Goal: Task Accomplishment & Management: Complete application form

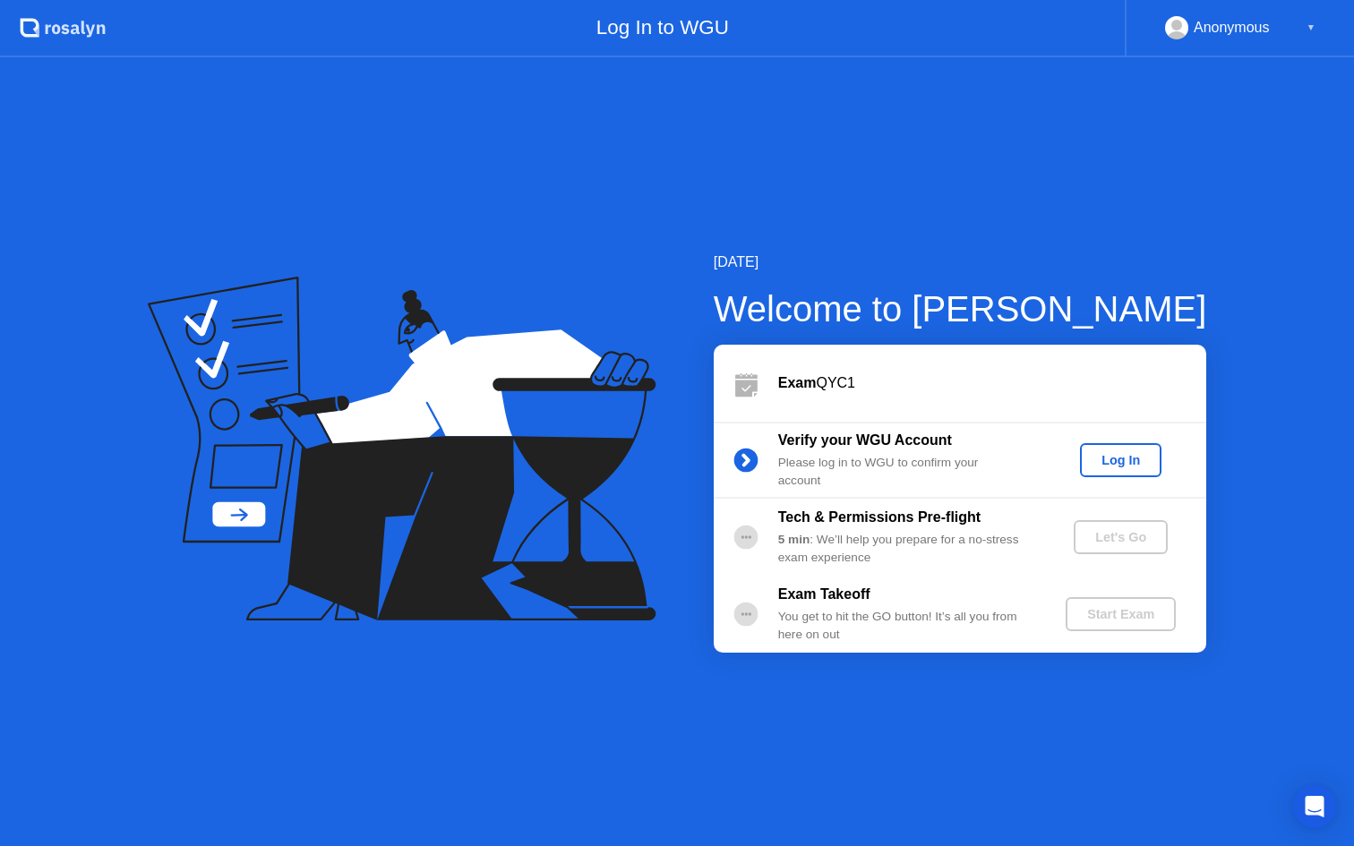
click at [1122, 458] on div "Log In" at bounding box center [1120, 460] width 67 height 14
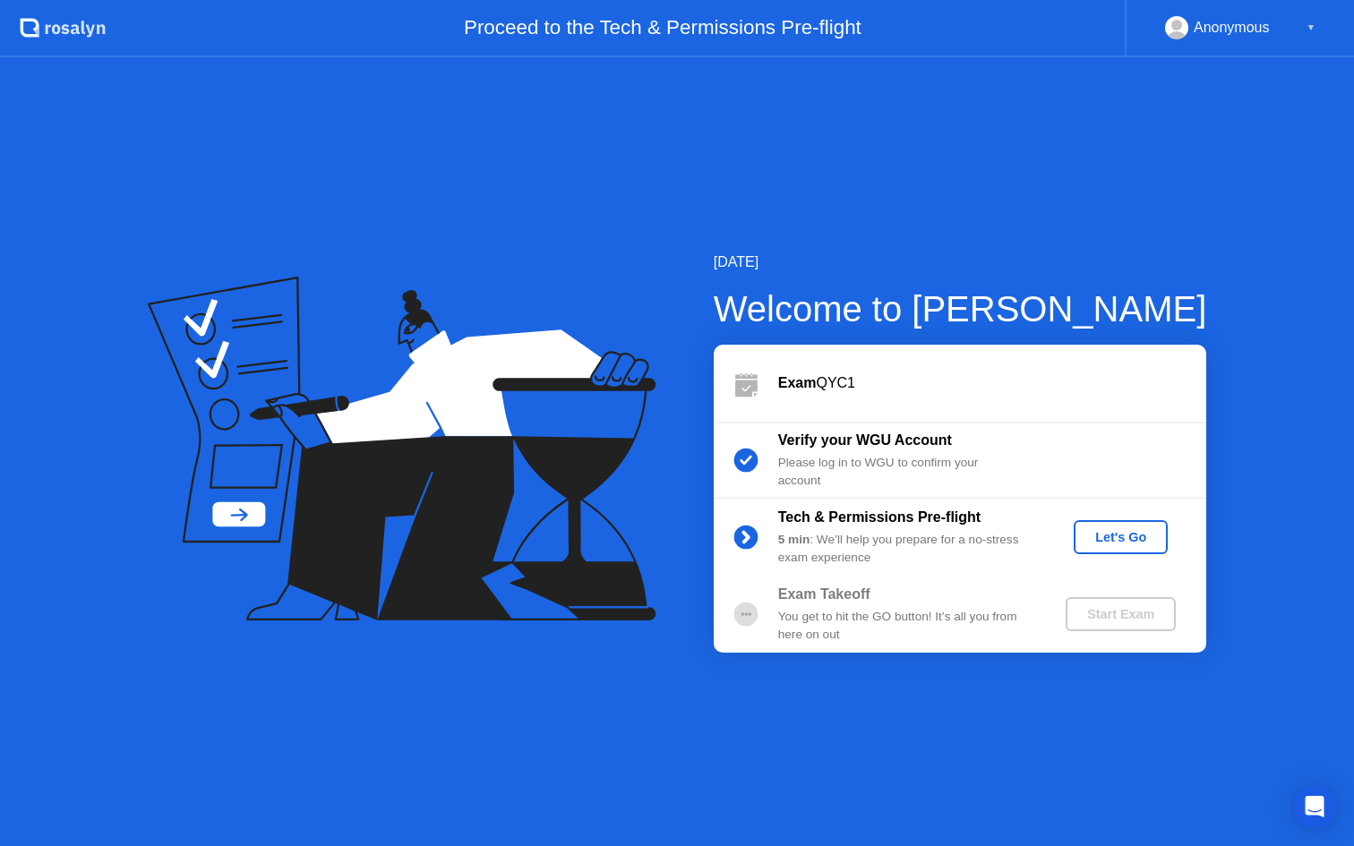
click at [1123, 532] on div "Let's Go" at bounding box center [1121, 537] width 80 height 14
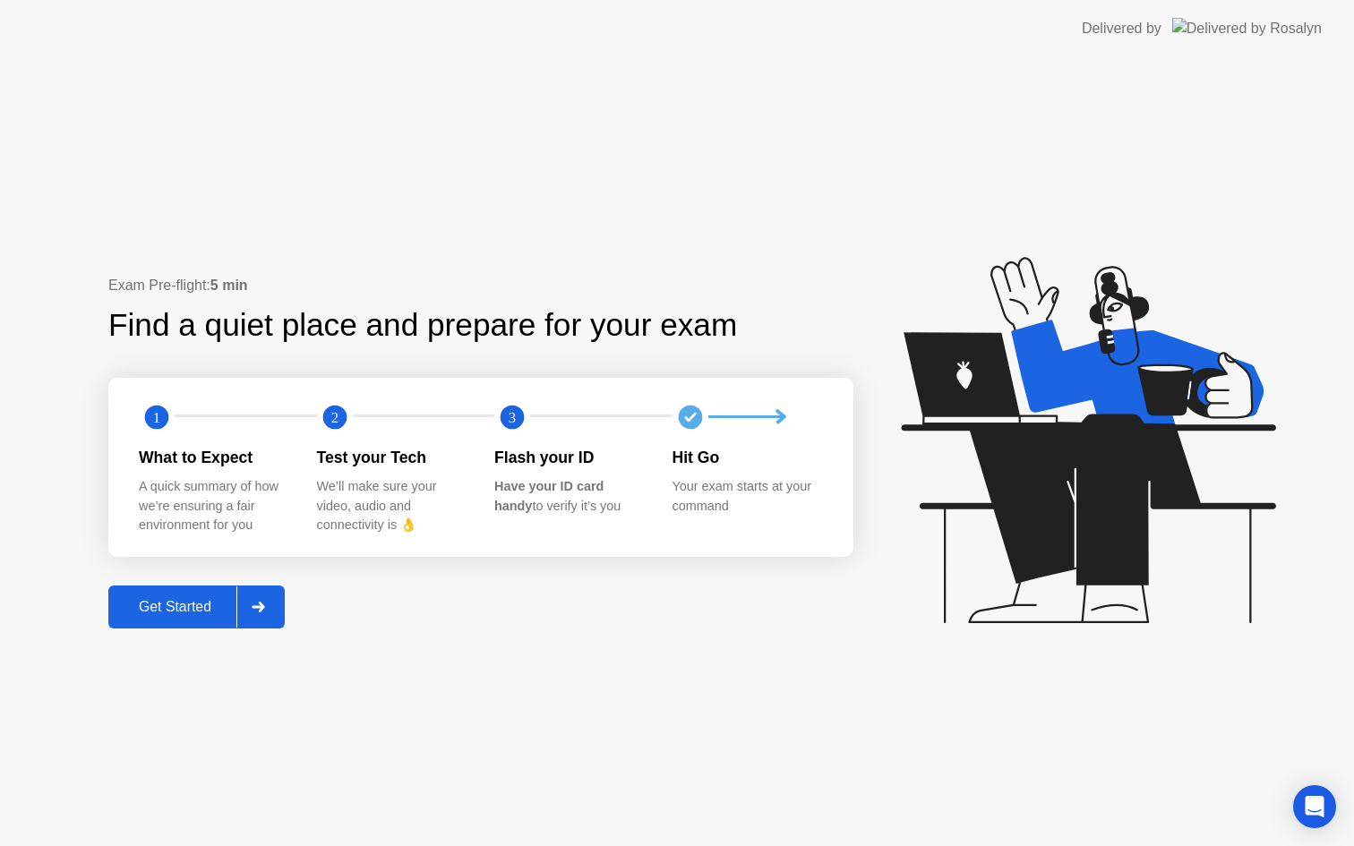
click at [199, 599] on div "Get Started" at bounding box center [175, 607] width 123 height 16
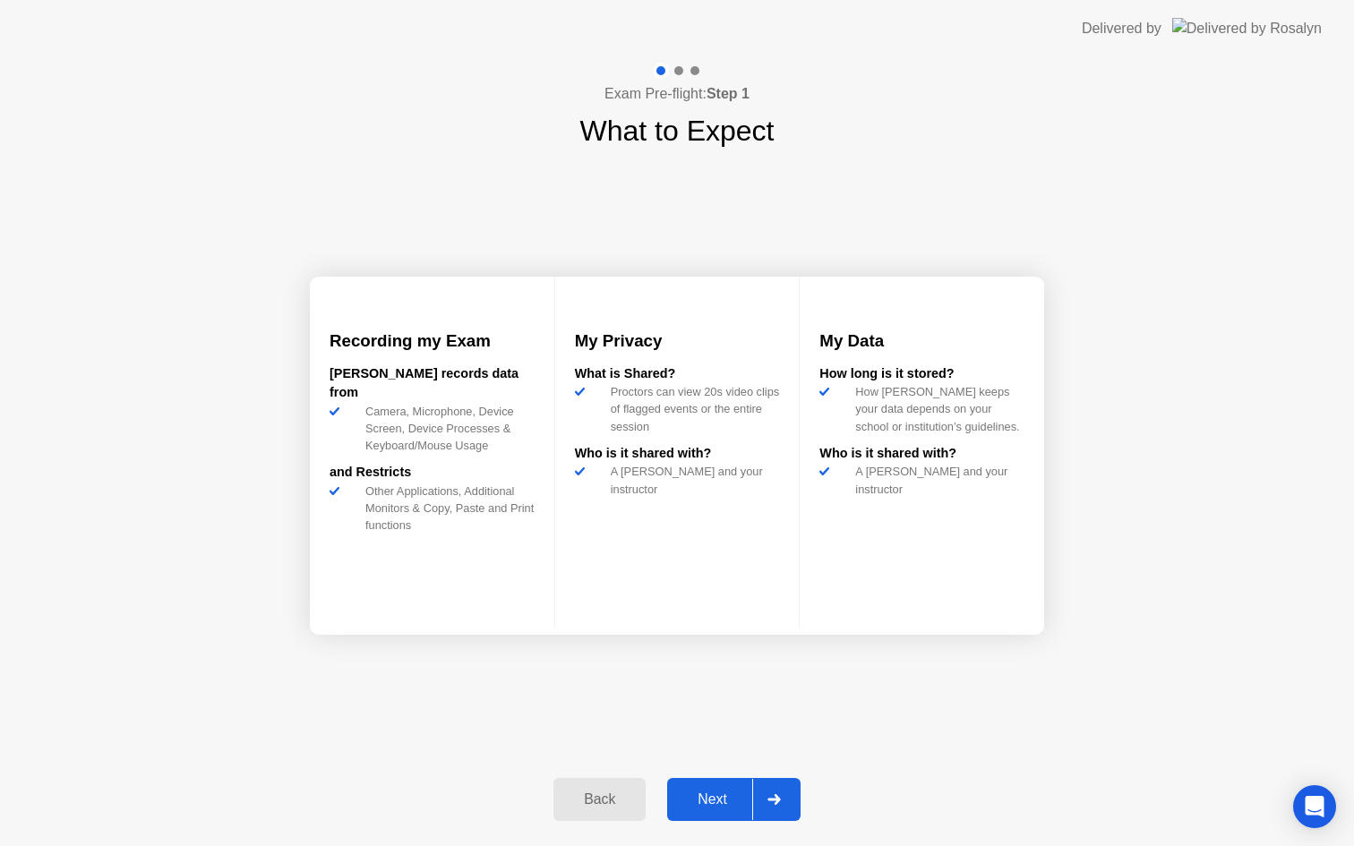
click at [712, 798] on div "Next" at bounding box center [712, 800] width 80 height 16
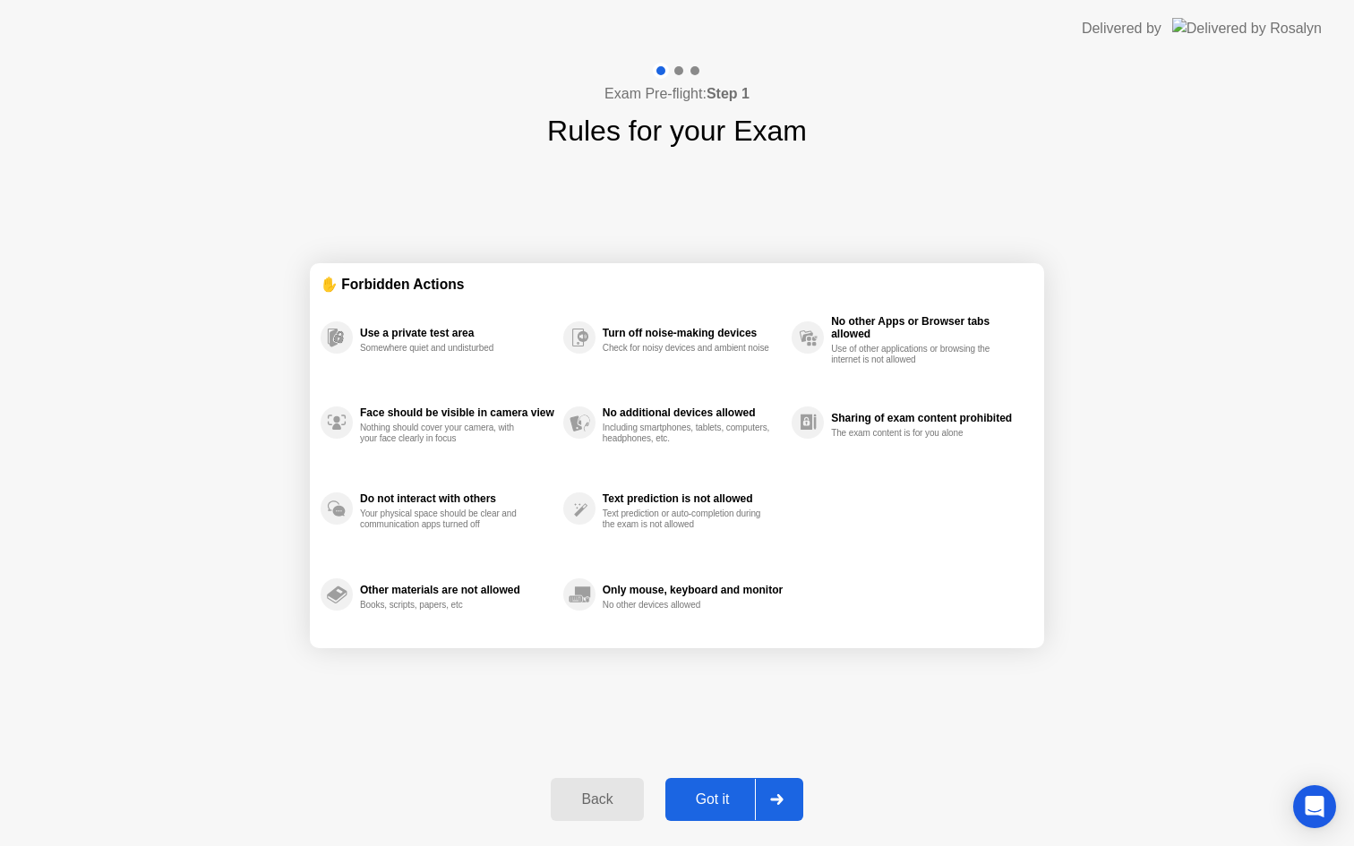
click at [723, 800] on div "Got it" at bounding box center [713, 800] width 84 height 16
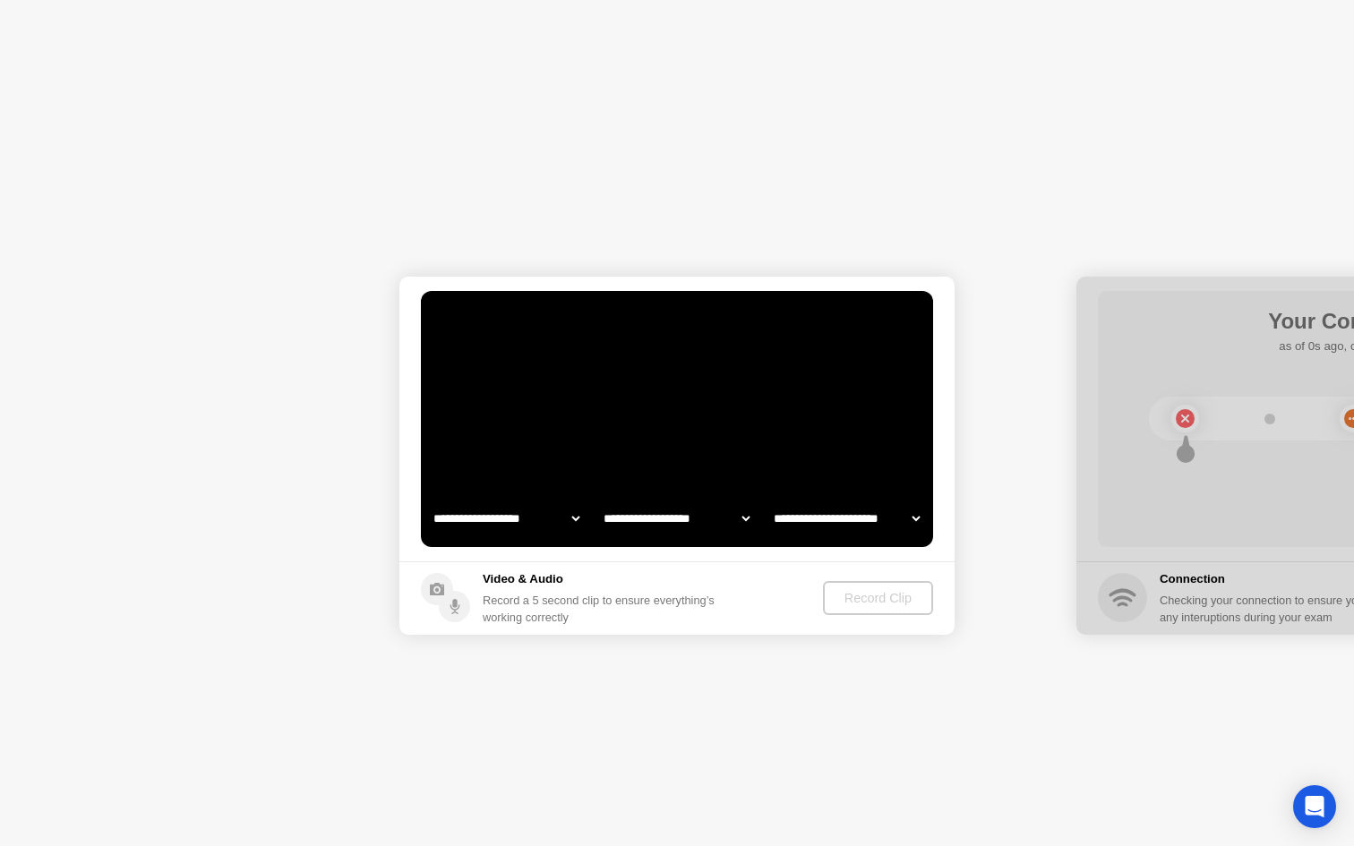
select select "**********"
select select "*******"
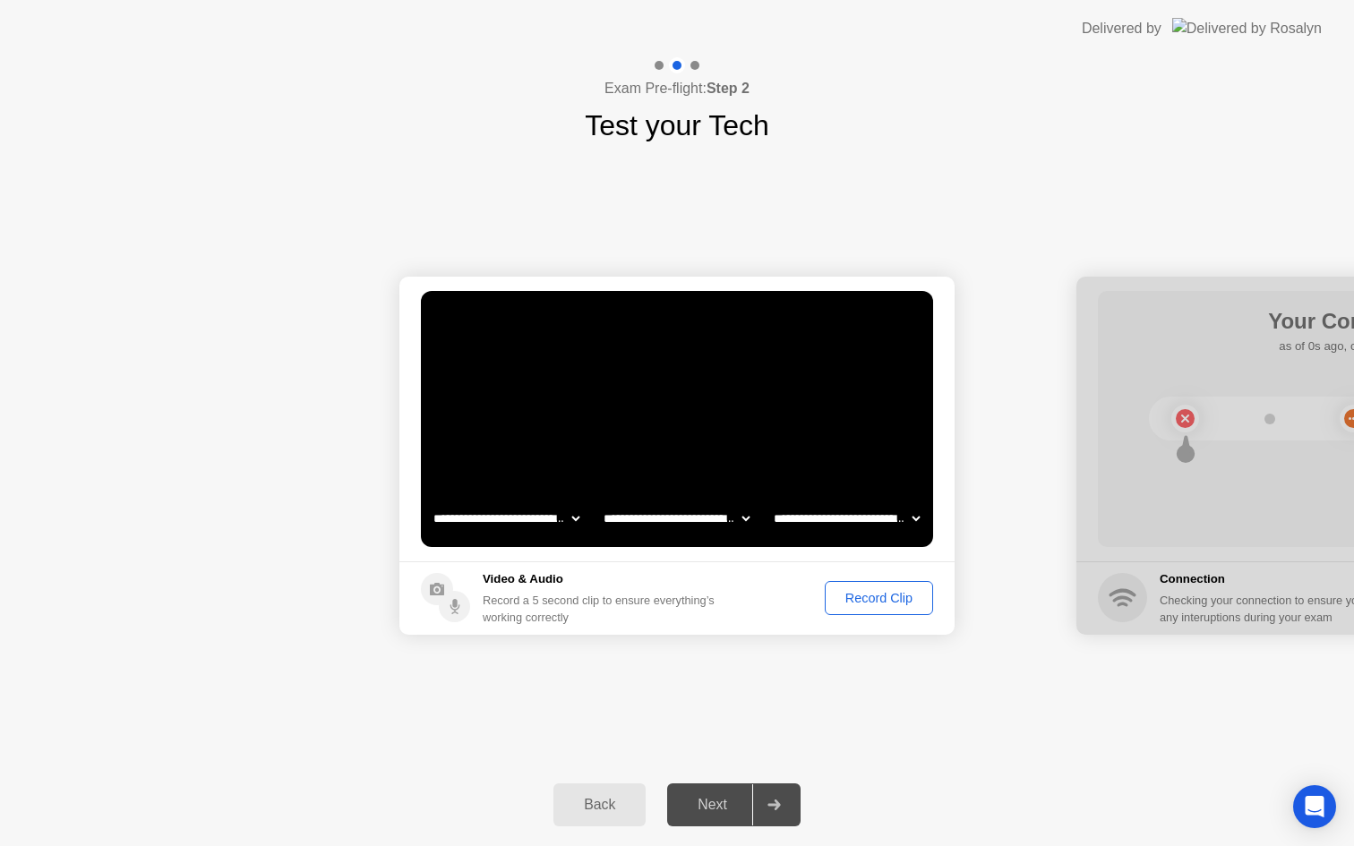
click at [732, 513] on select "**********" at bounding box center [676, 519] width 153 height 36
click at [863, 518] on select "**********" at bounding box center [846, 519] width 153 height 36
click at [852, 603] on div "Record Clip" at bounding box center [879, 598] width 96 height 14
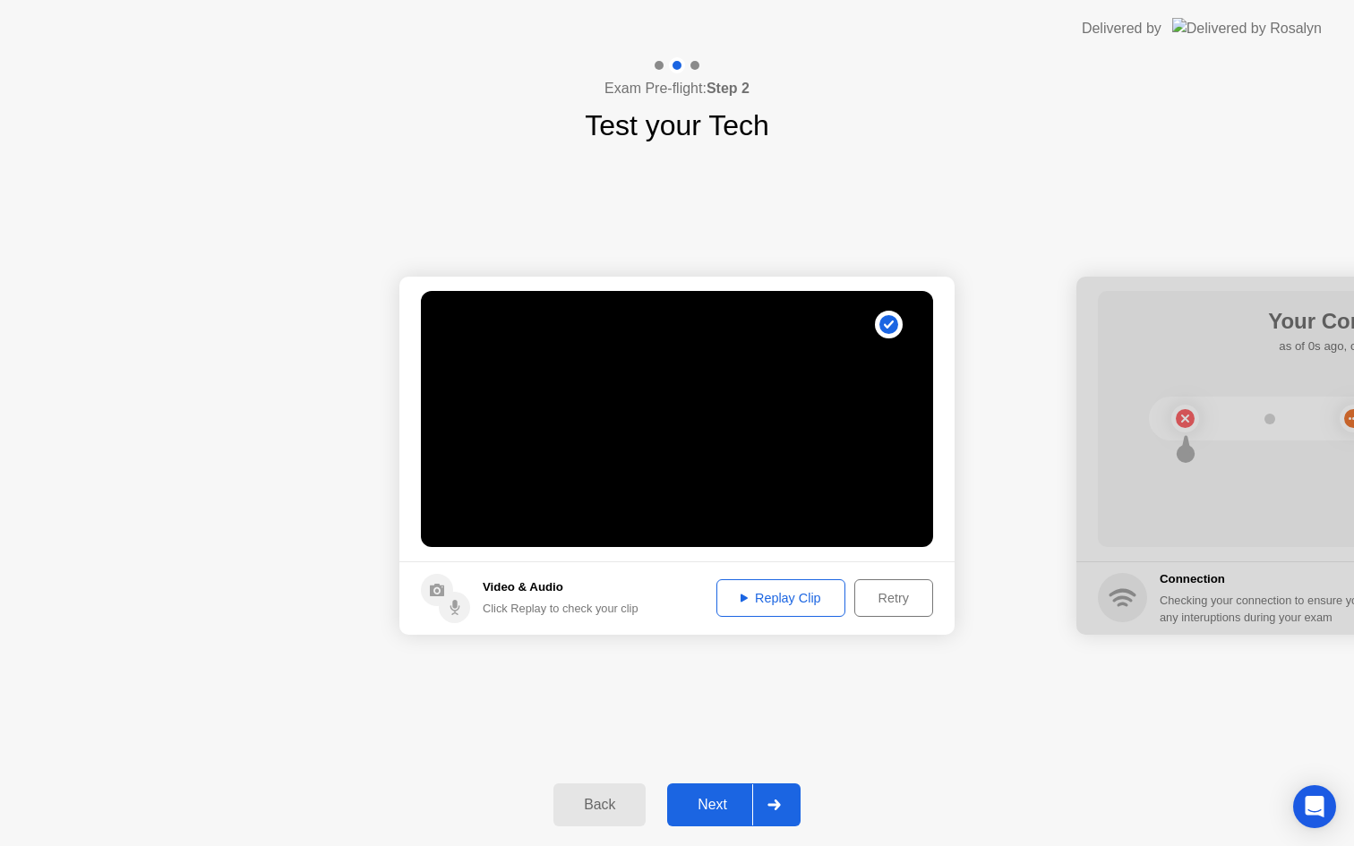
click at [707, 797] on div "Next" at bounding box center [712, 805] width 80 height 16
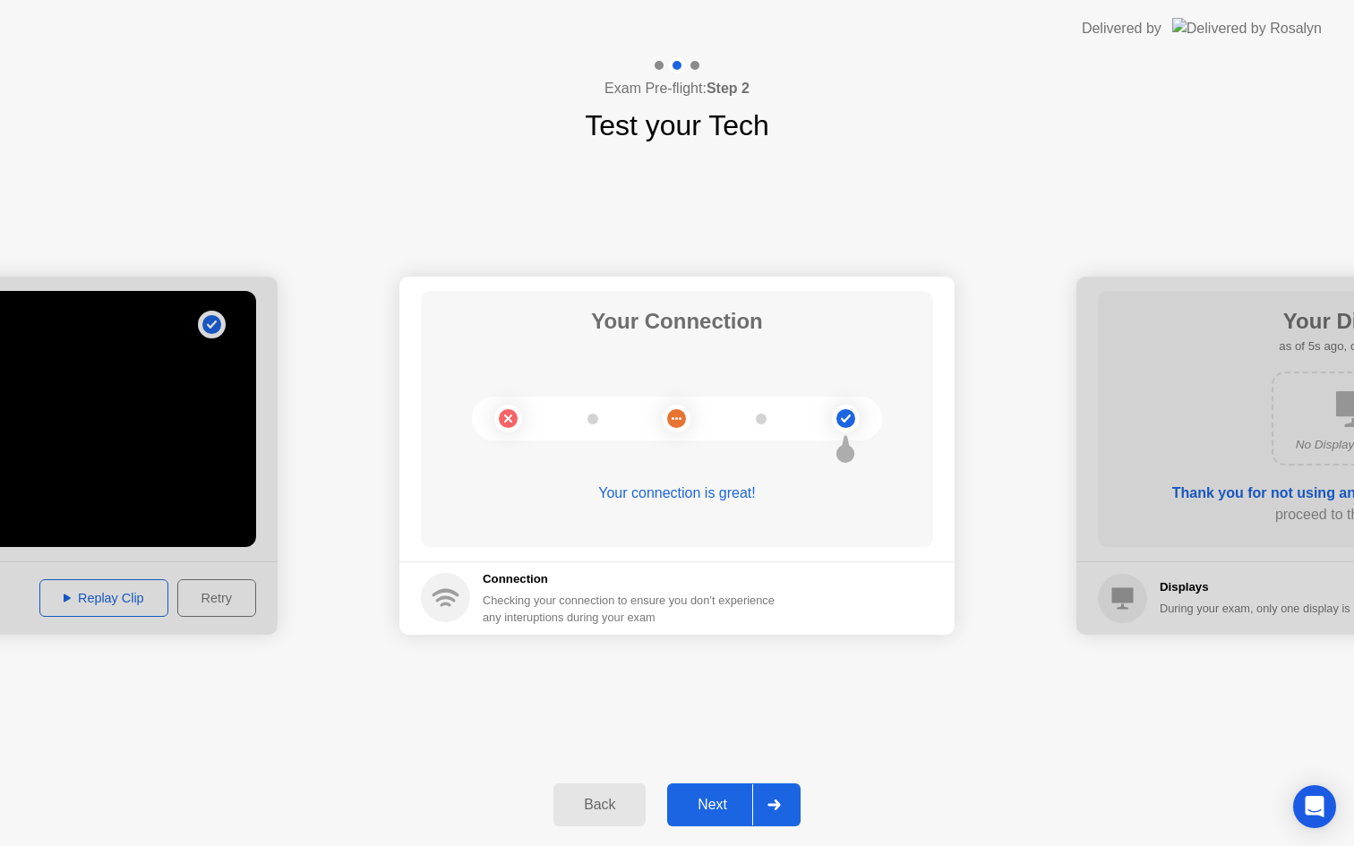
click at [706, 797] on div "Next" at bounding box center [712, 805] width 80 height 16
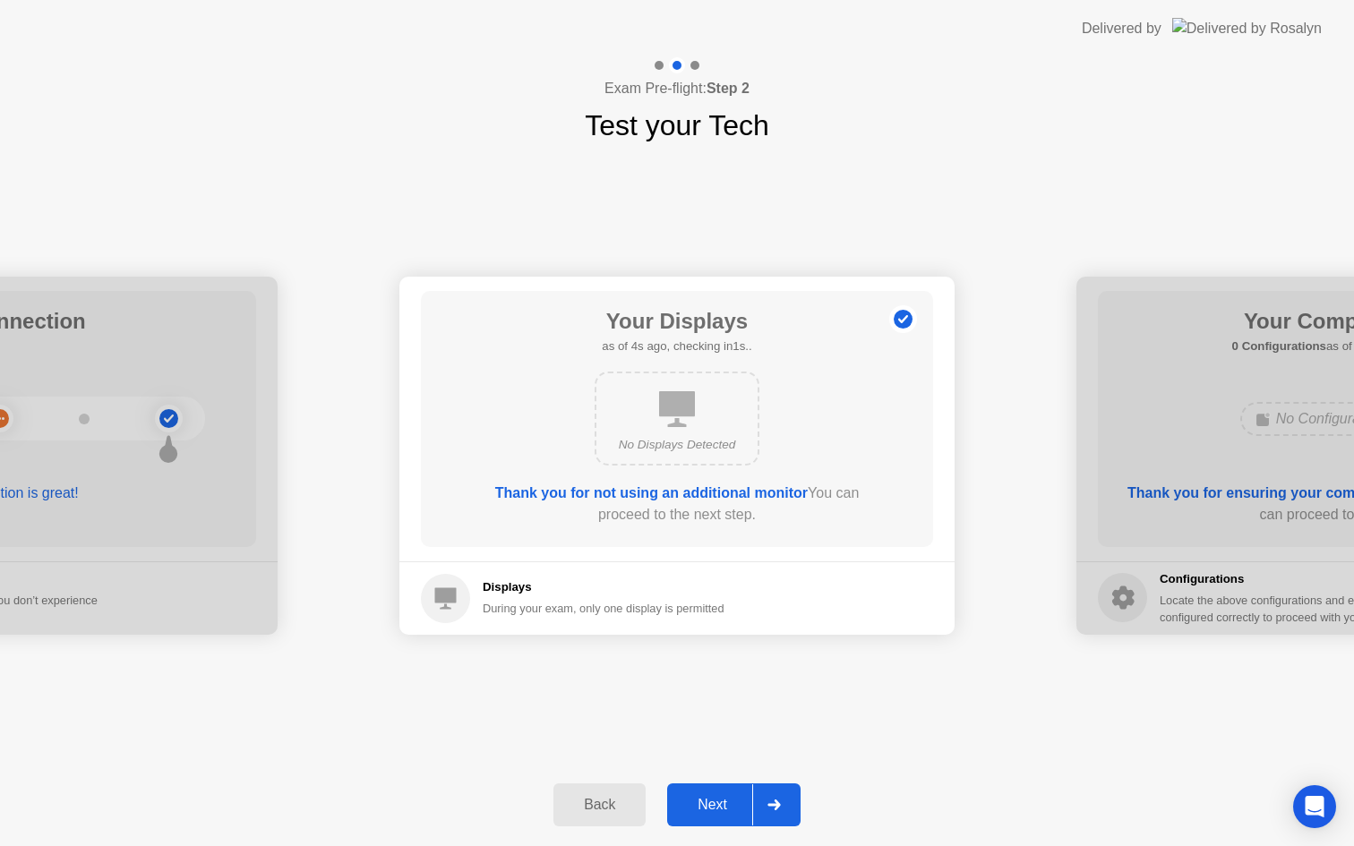
click at [705, 797] on div "Next" at bounding box center [712, 805] width 80 height 16
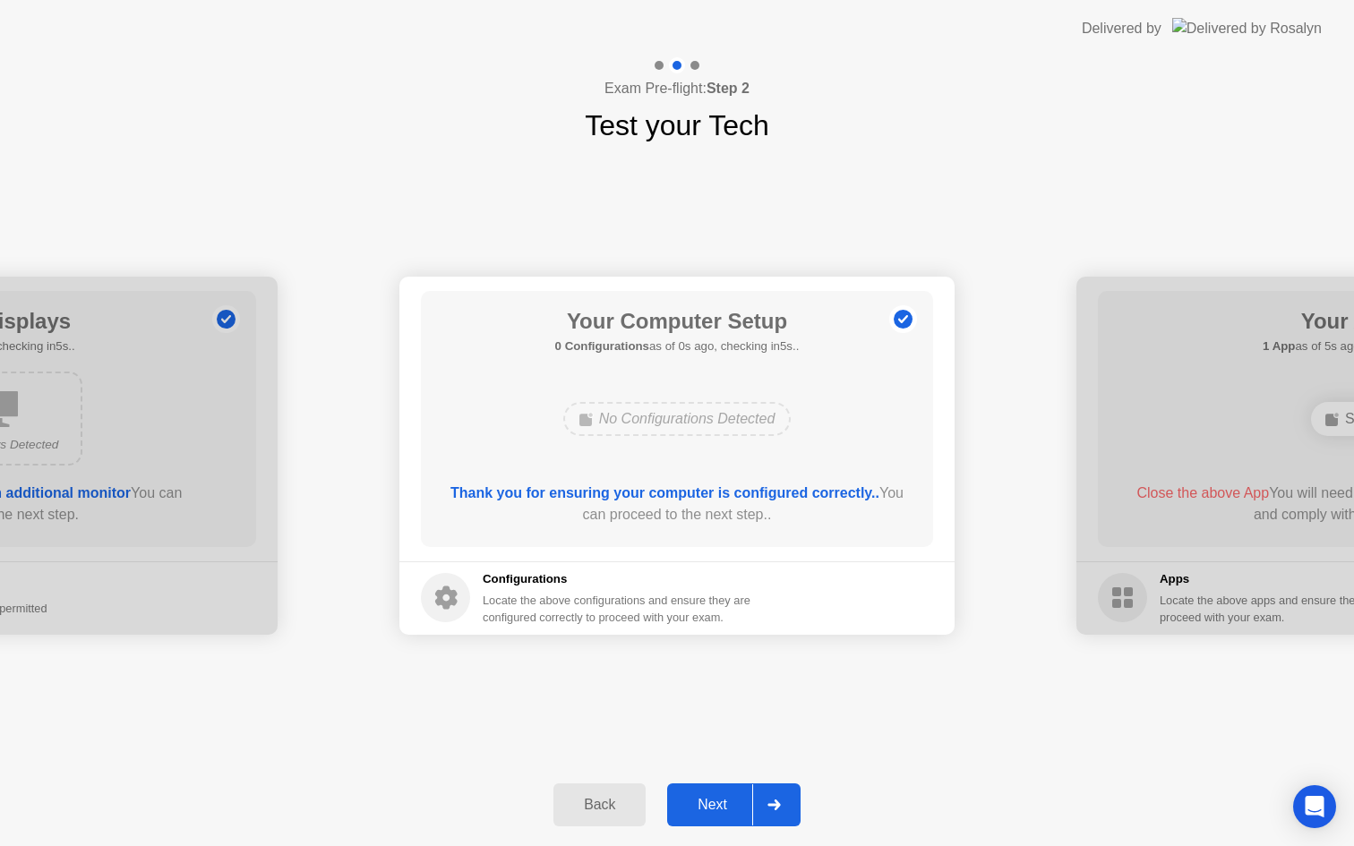
click at [705, 797] on div "Next" at bounding box center [712, 805] width 80 height 16
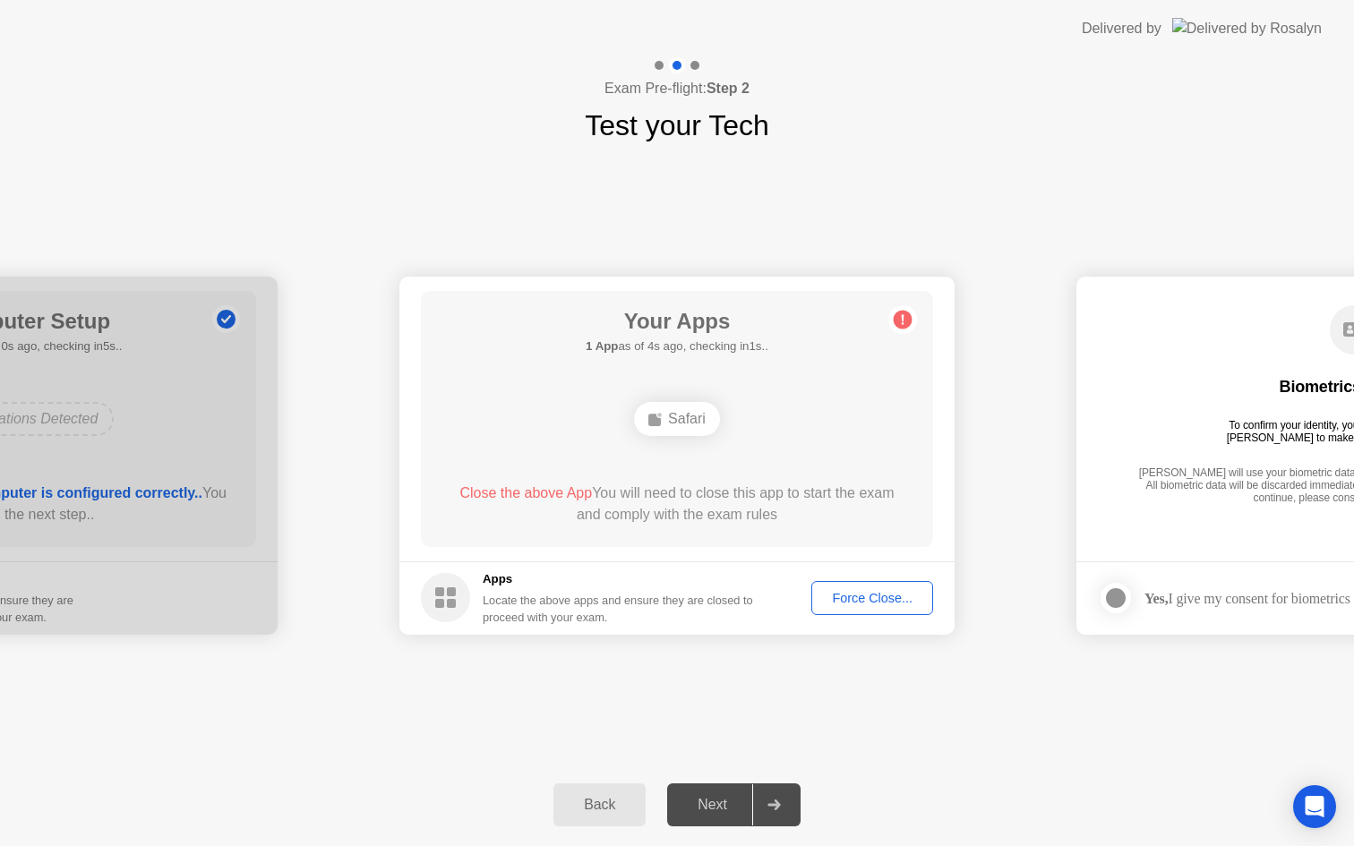
click at [840, 591] on div "Force Close..." at bounding box center [872, 598] width 109 height 14
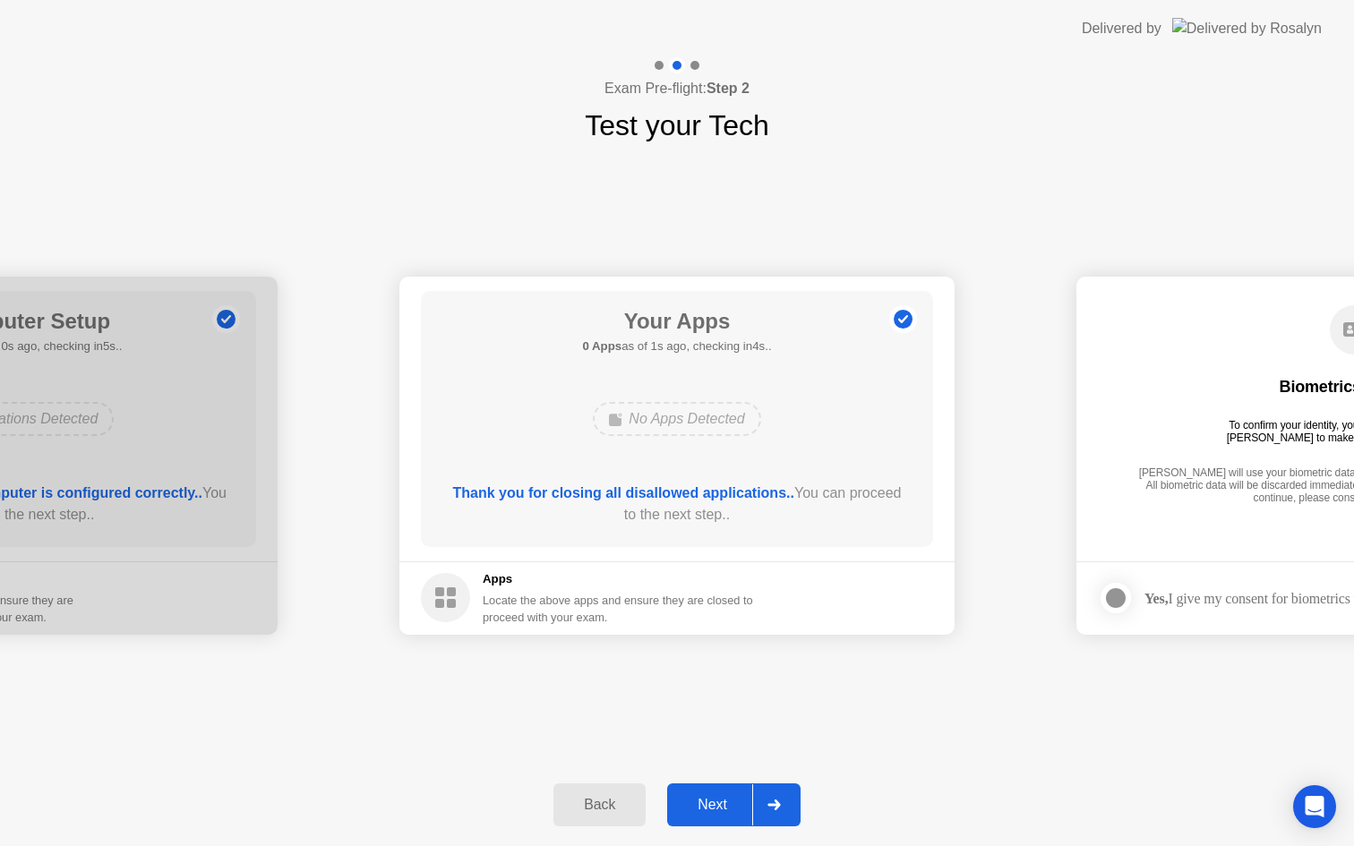
click at [702, 800] on div "Next" at bounding box center [712, 805] width 80 height 16
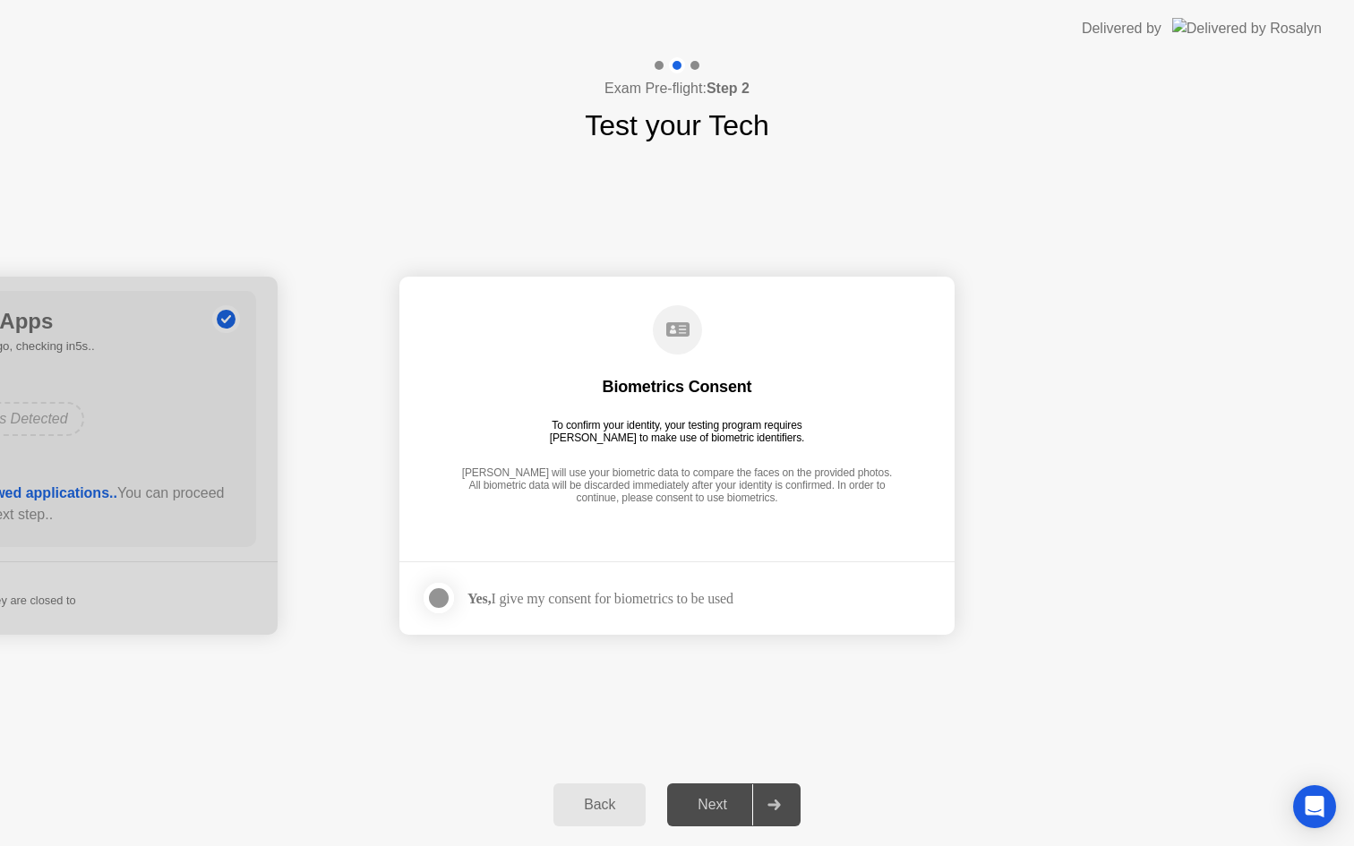
click at [435, 602] on div at bounding box center [438, 597] width 21 height 21
click at [709, 808] on div "Next" at bounding box center [712, 805] width 80 height 16
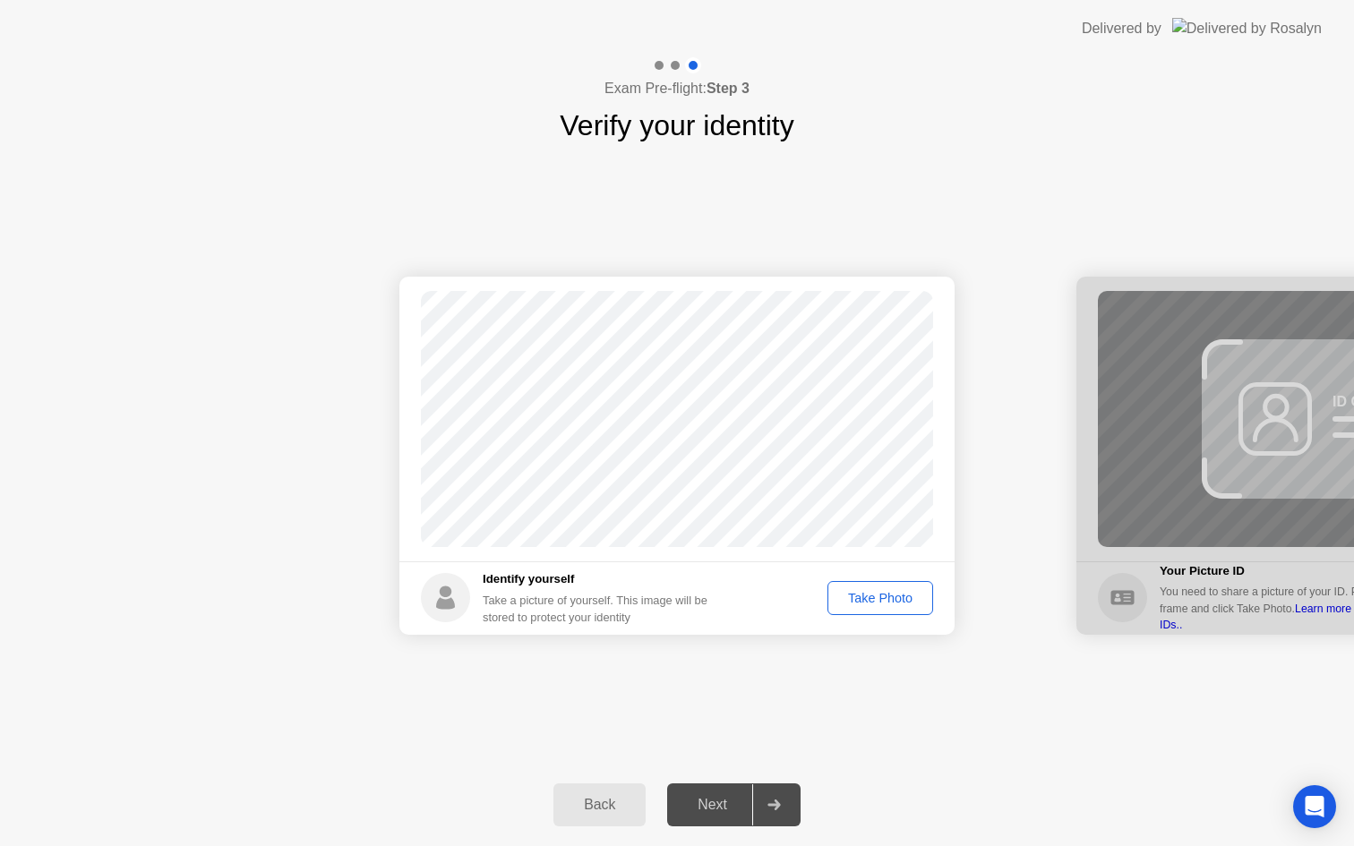
click at [860, 598] on div "Take Photo" at bounding box center [880, 598] width 93 height 14
click at [712, 803] on div "Next" at bounding box center [712, 805] width 80 height 16
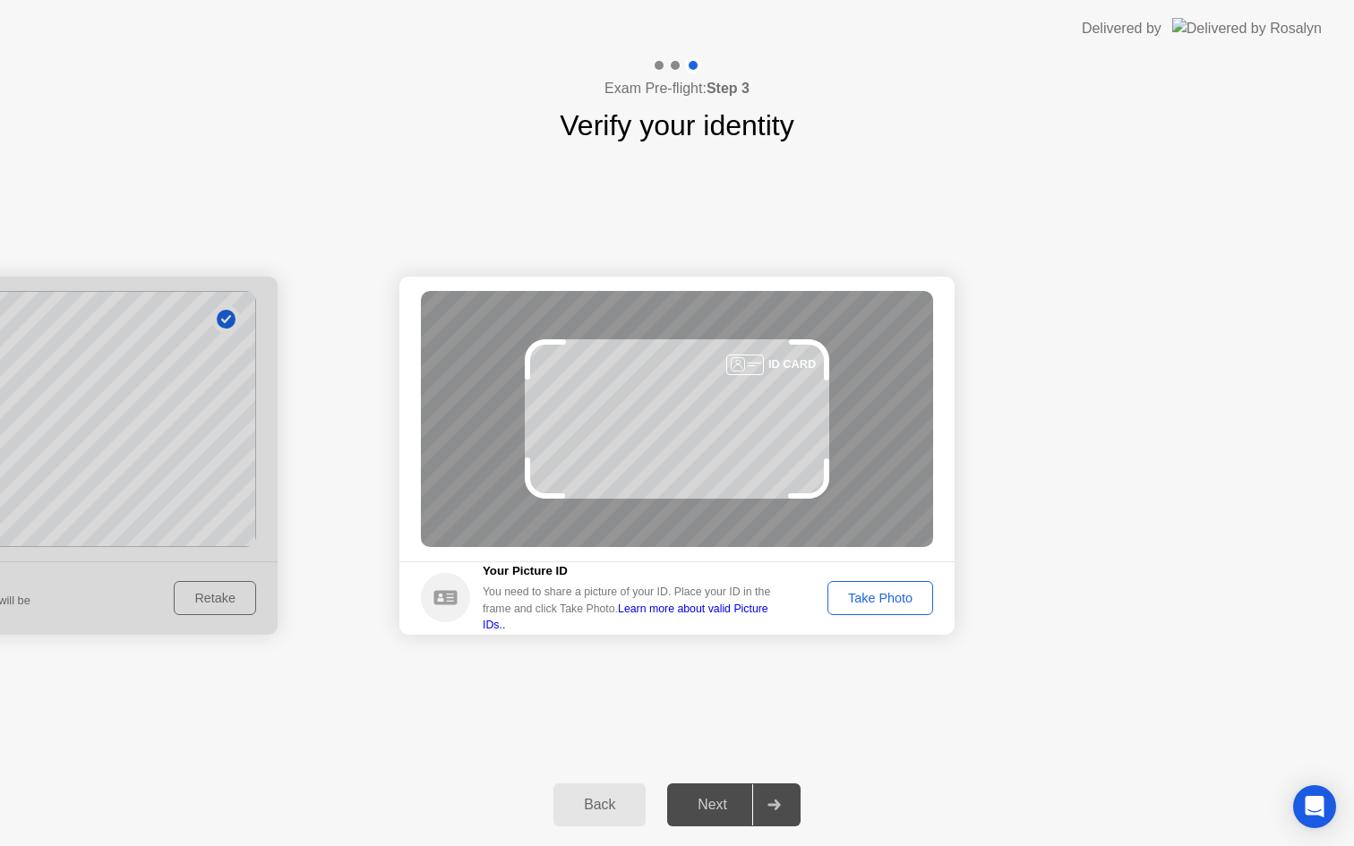
click at [869, 594] on div "Take Photo" at bounding box center [880, 598] width 93 height 14
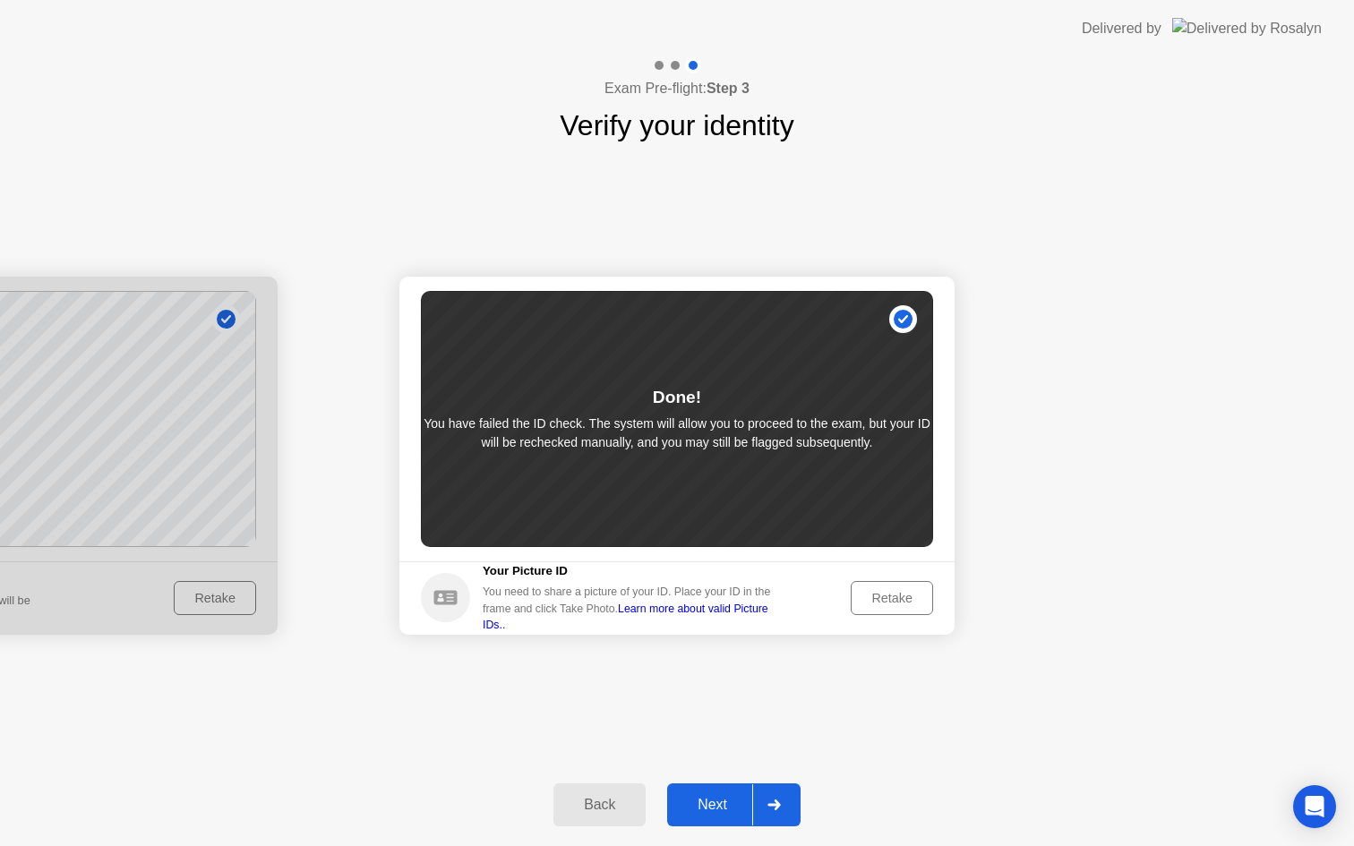
click at [707, 797] on div "Next" at bounding box center [712, 805] width 80 height 16
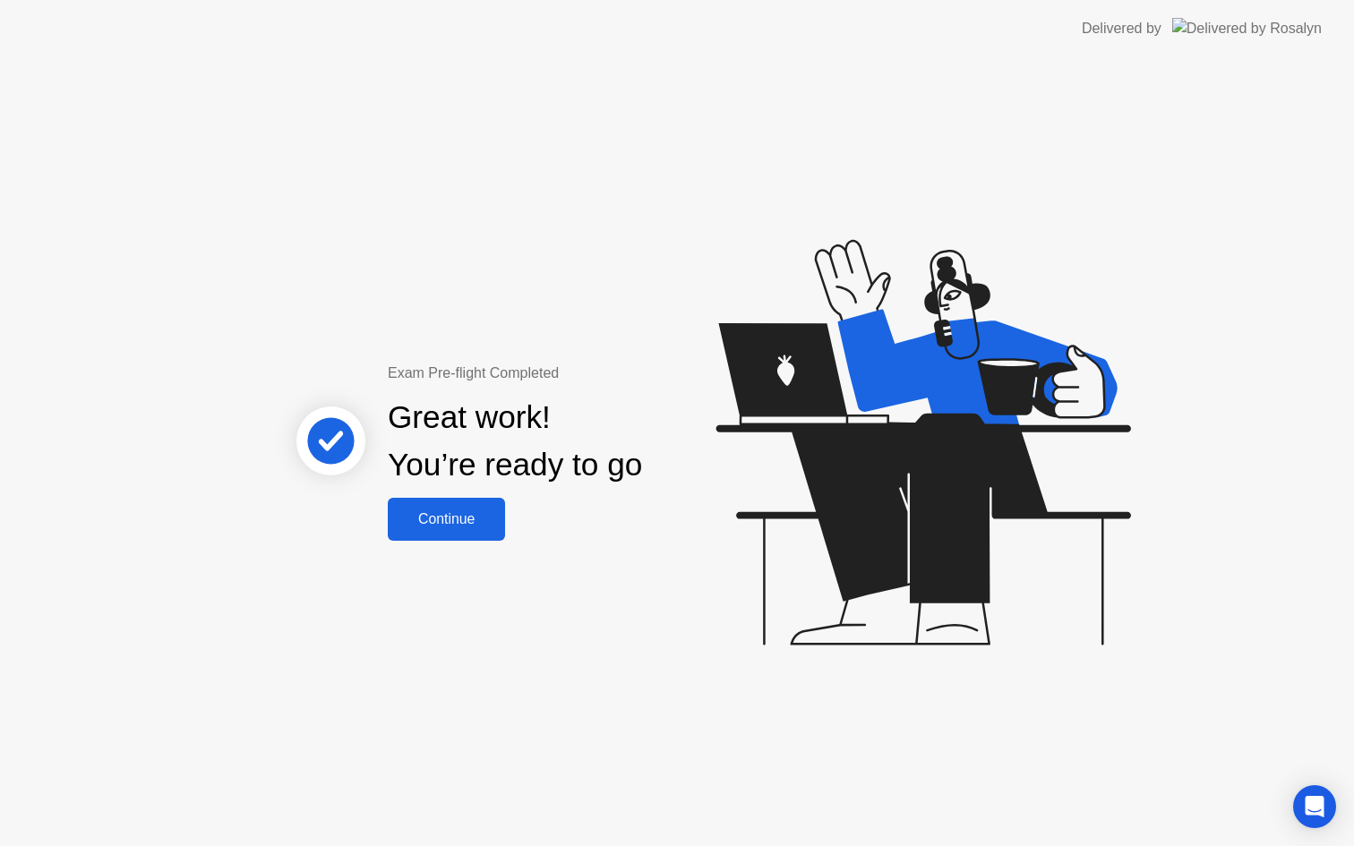
click at [421, 517] on div "Continue" at bounding box center [446, 519] width 107 height 16
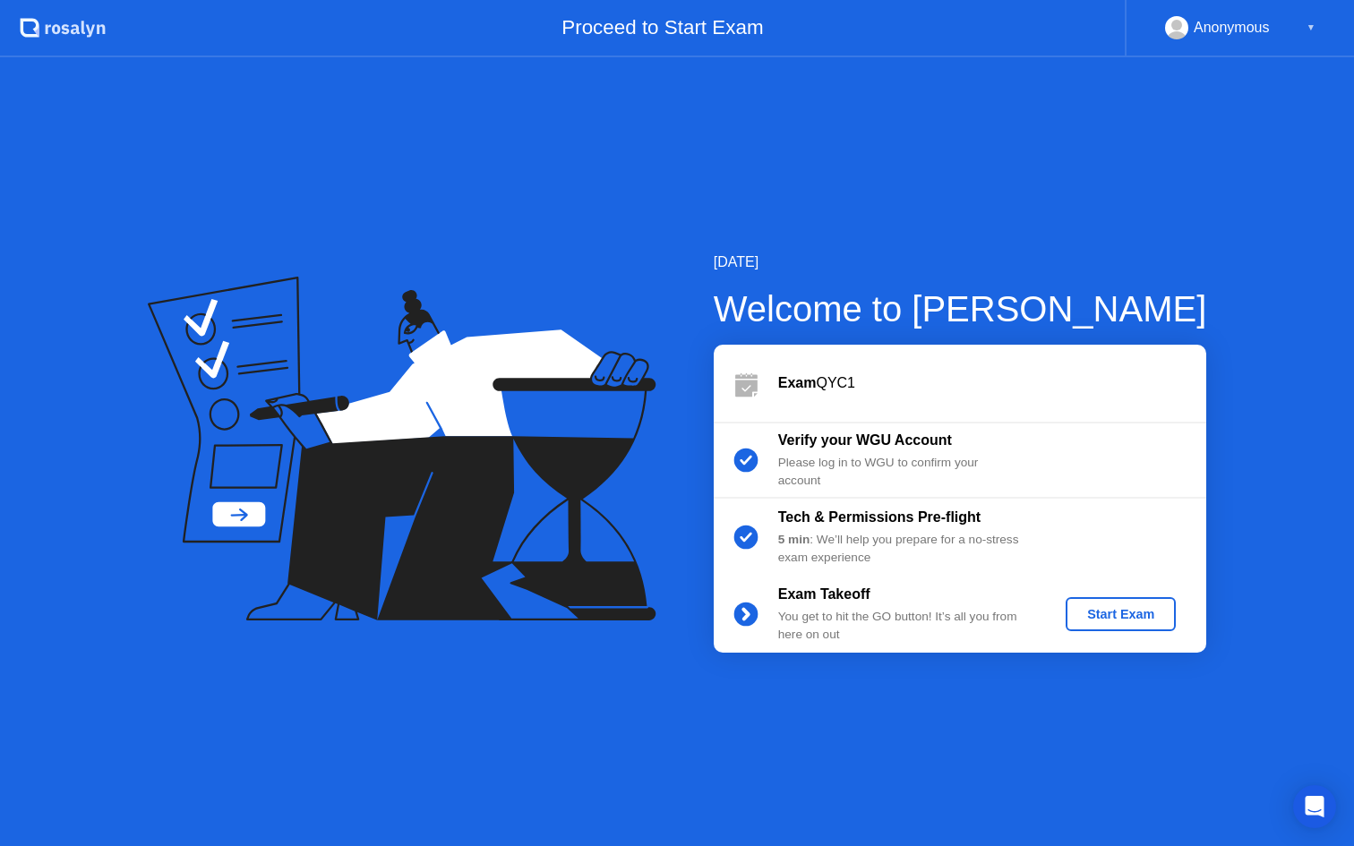
click at [1097, 612] on div "Start Exam" at bounding box center [1121, 614] width 96 height 14
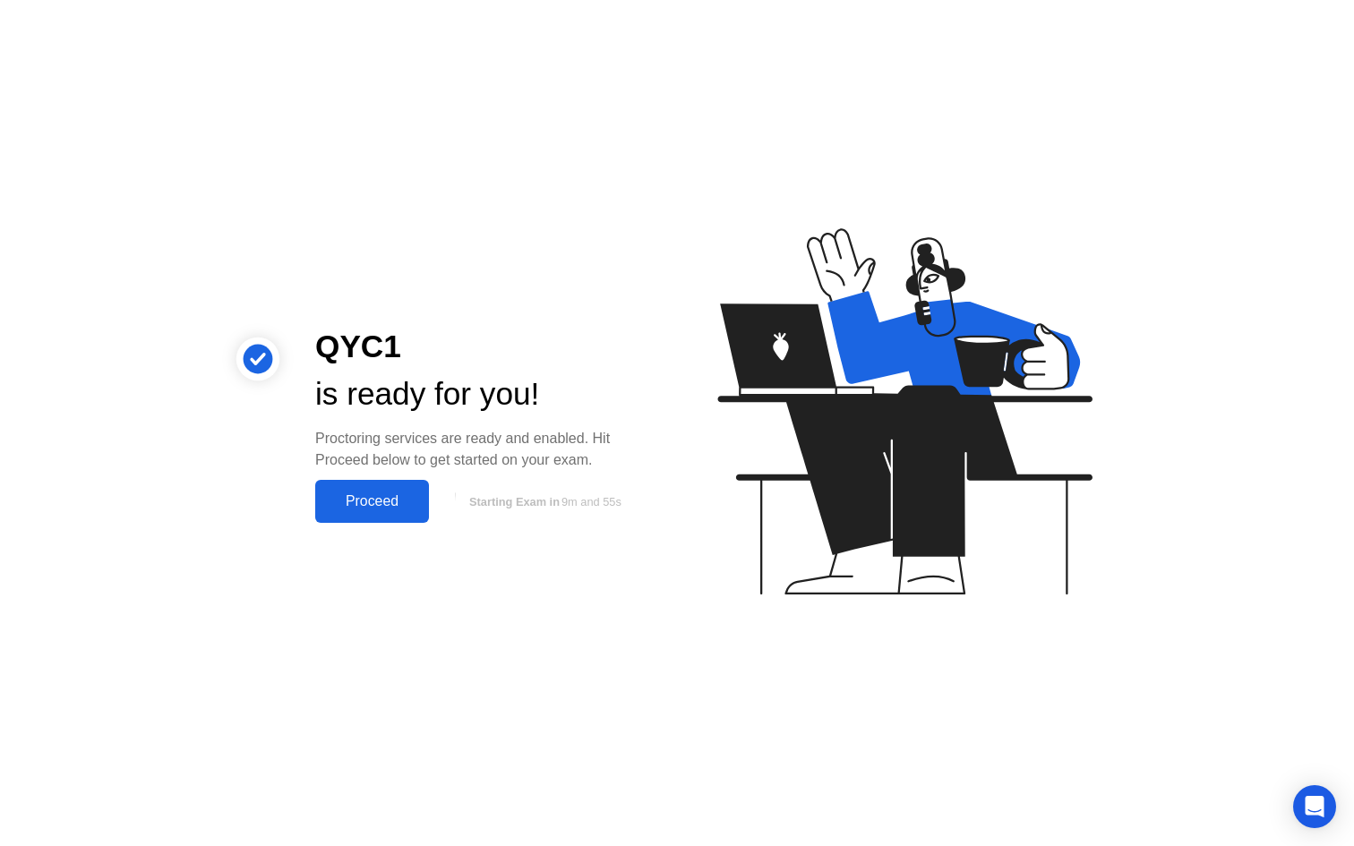
click at [389, 499] on div "Proceed" at bounding box center [372, 501] width 103 height 16
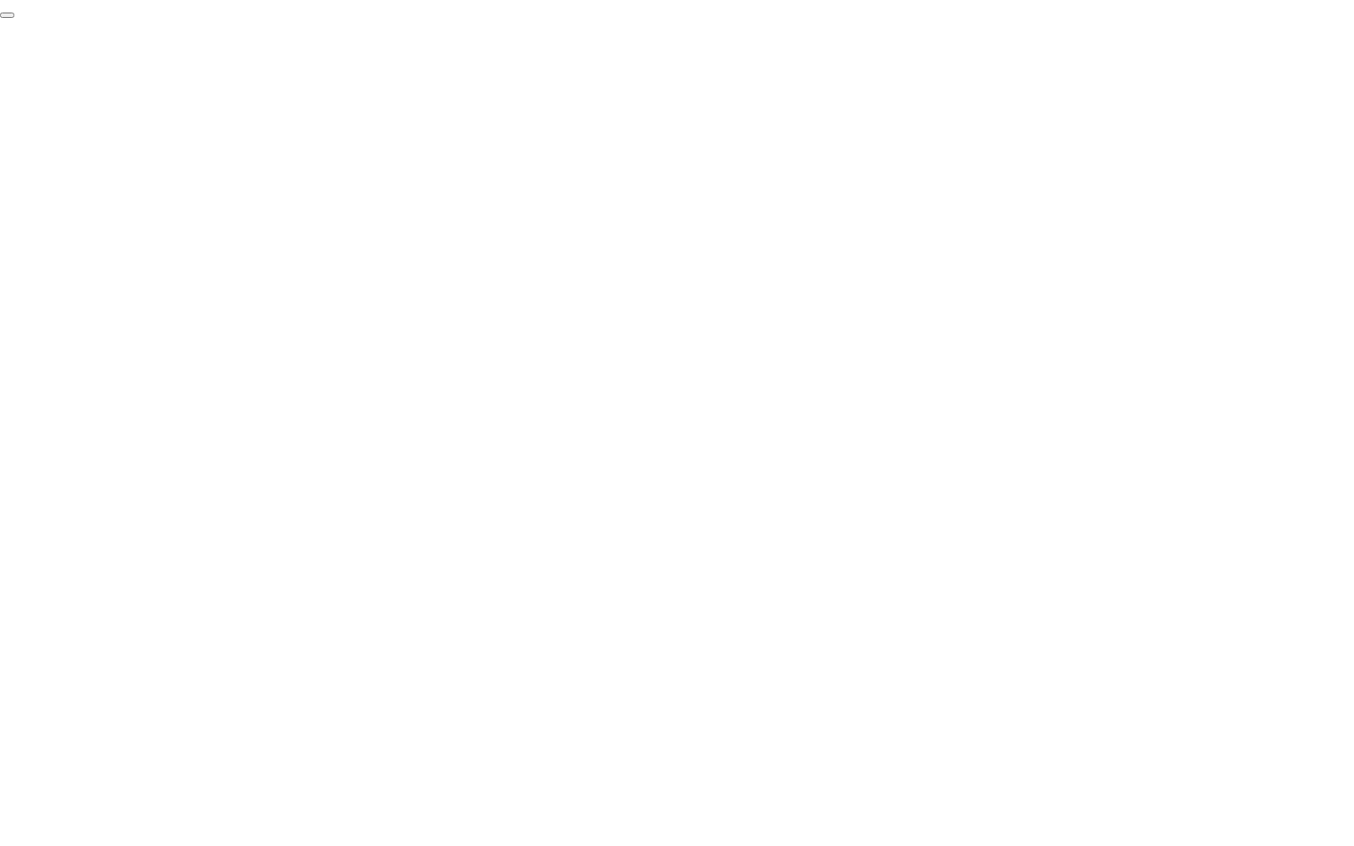
click div "End Proctoring Session"
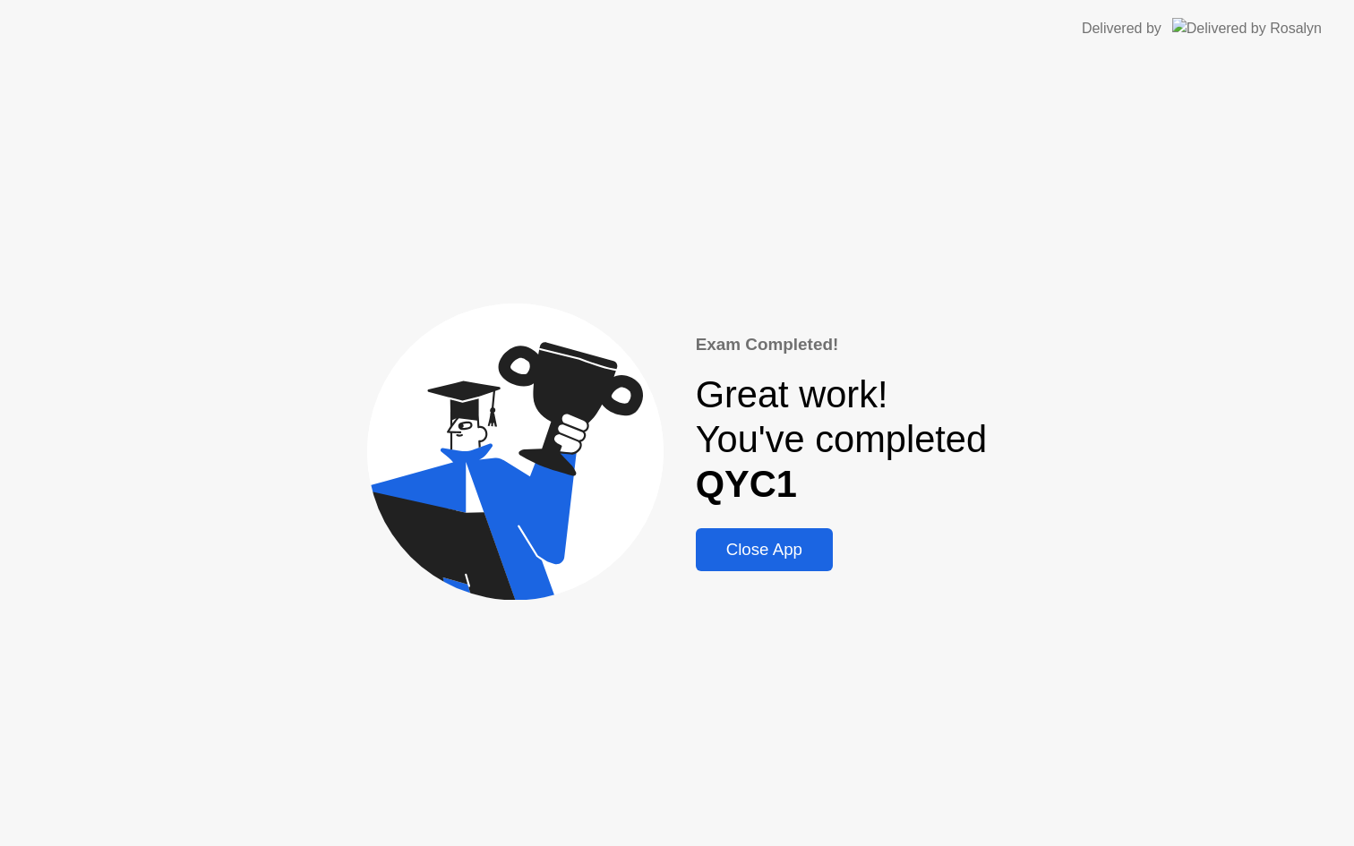
click at [803, 541] on div "Close App" at bounding box center [764, 550] width 126 height 20
